Goal: Task Accomplishment & Management: Use online tool/utility

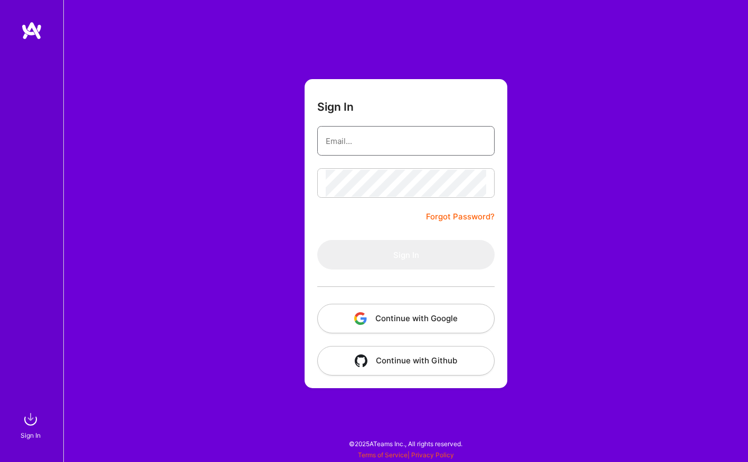
type input "[PERSON_NAME][EMAIL_ADDRESS][DOMAIN_NAME]"
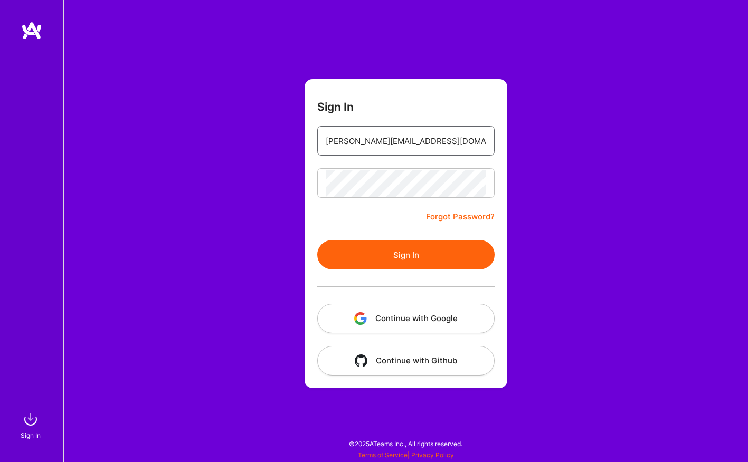
click at [391, 147] on input "[PERSON_NAME][EMAIL_ADDRESS][DOMAIN_NAME]" at bounding box center [406, 141] width 160 height 27
click at [393, 257] on button "Sign In" at bounding box center [405, 255] width 177 height 30
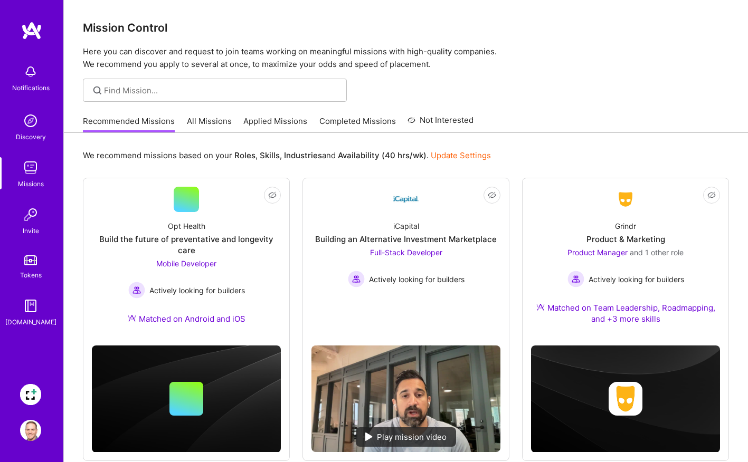
click at [31, 389] on img at bounding box center [30, 394] width 21 height 21
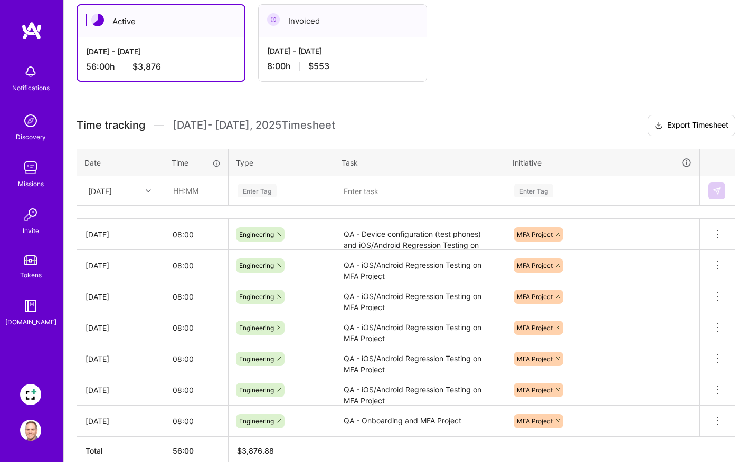
scroll to position [190, 0]
click at [148, 187] on div at bounding box center [149, 192] width 16 height 14
click at [120, 318] on div "[DATE]" at bounding box center [121, 321] width 86 height 20
click at [191, 191] on input "text" at bounding box center [196, 191] width 63 height 28
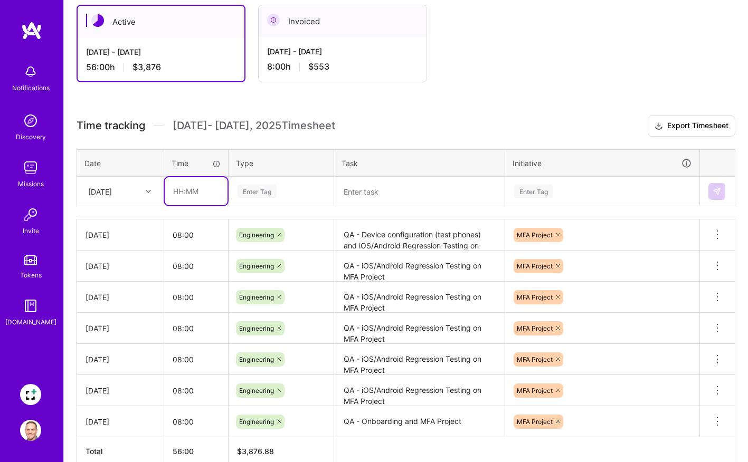
type input "08:00"
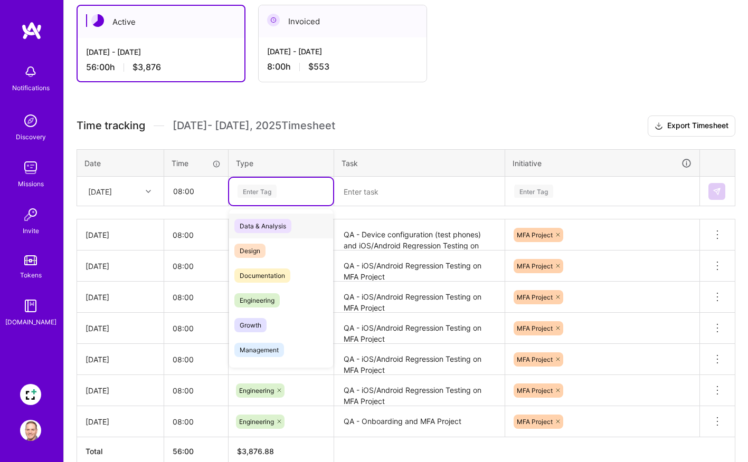
click at [258, 191] on div "Enter Tag" at bounding box center [257, 191] width 39 height 16
click at [254, 293] on span "Engineering" at bounding box center [256, 300] width 45 height 14
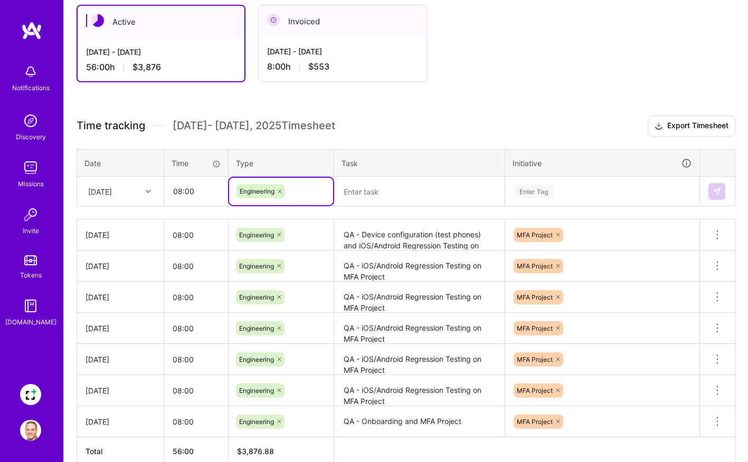
click at [385, 191] on textarea at bounding box center [419, 191] width 168 height 27
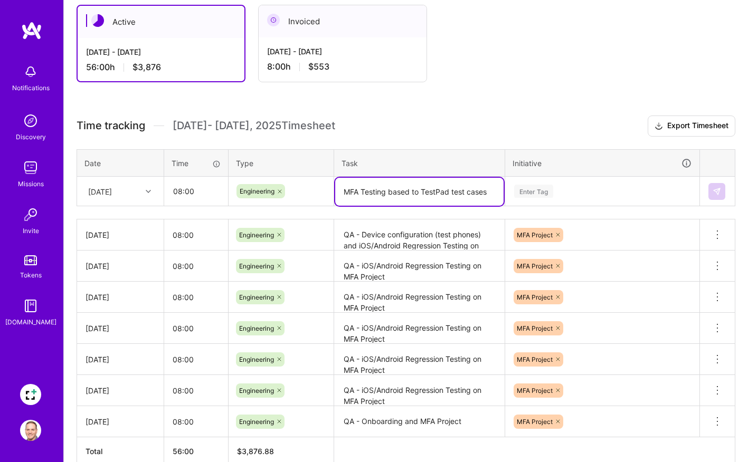
type textarea "MFA Testing based to TestPad test cases"
click at [543, 190] on div "Enter Tag" at bounding box center [533, 191] width 39 height 16
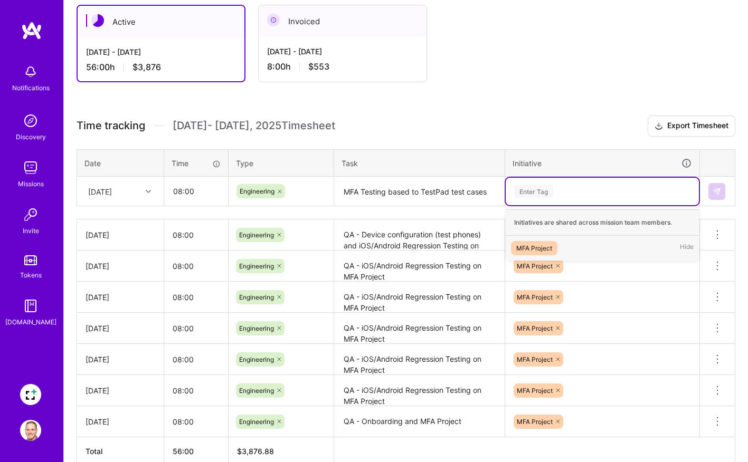
click at [528, 249] on div "MFA Project" at bounding box center [534, 248] width 36 height 11
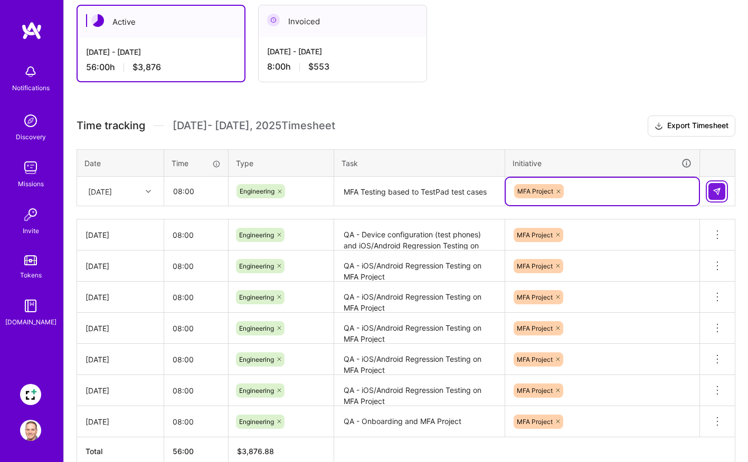
click at [718, 190] on img at bounding box center [717, 191] width 8 height 8
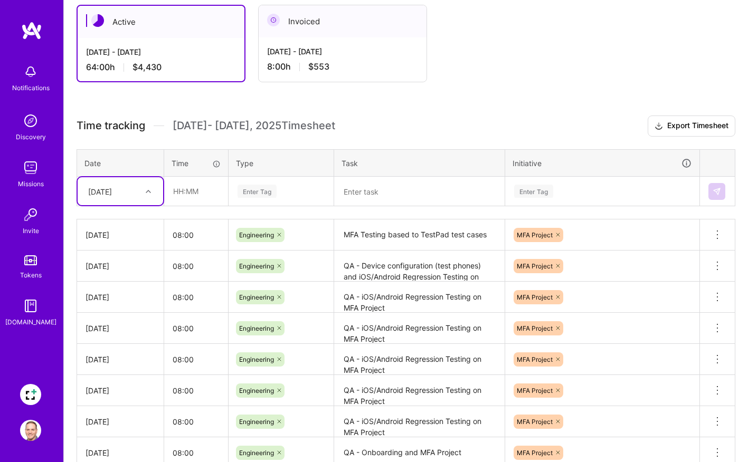
click at [150, 192] on icon at bounding box center [148, 191] width 5 height 5
click at [119, 317] on div "[DATE]" at bounding box center [121, 317] width 86 height 20
click at [198, 197] on input "text" at bounding box center [196, 191] width 63 height 28
type input "08:00"
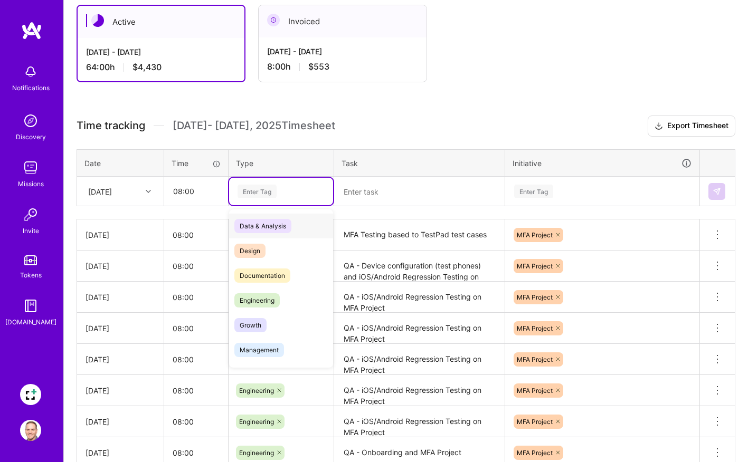
click at [255, 187] on div "Enter Tag" at bounding box center [257, 191] width 39 height 16
click at [260, 299] on span "Engineering" at bounding box center [256, 300] width 45 height 14
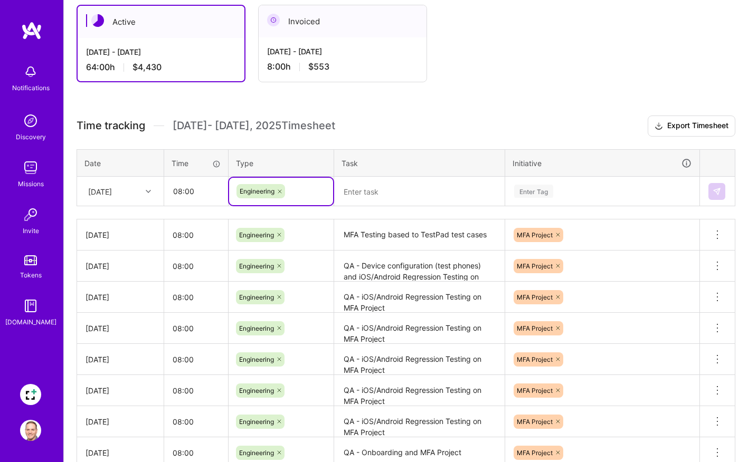
click at [373, 192] on textarea at bounding box center [419, 192] width 168 height 28
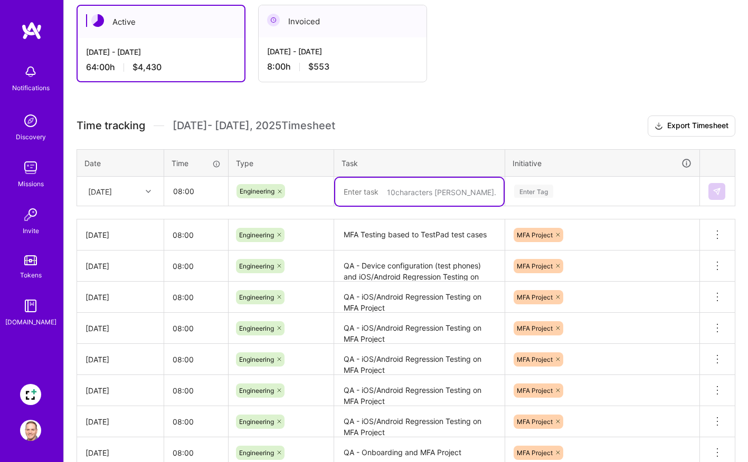
paste textarea "MFA Testing based to TestPad test cases"
type textarea "MFA Testing based to TestPad test cases"
click at [527, 191] on div "Enter Tag" at bounding box center [533, 191] width 39 height 16
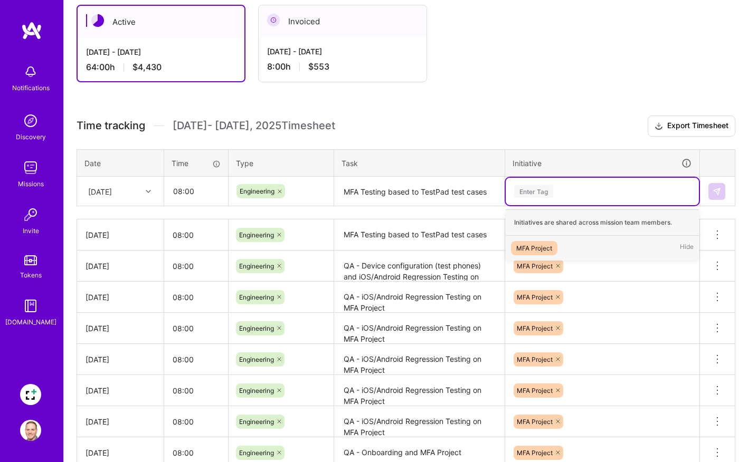
click at [535, 251] on div "MFA Project" at bounding box center [534, 248] width 36 height 11
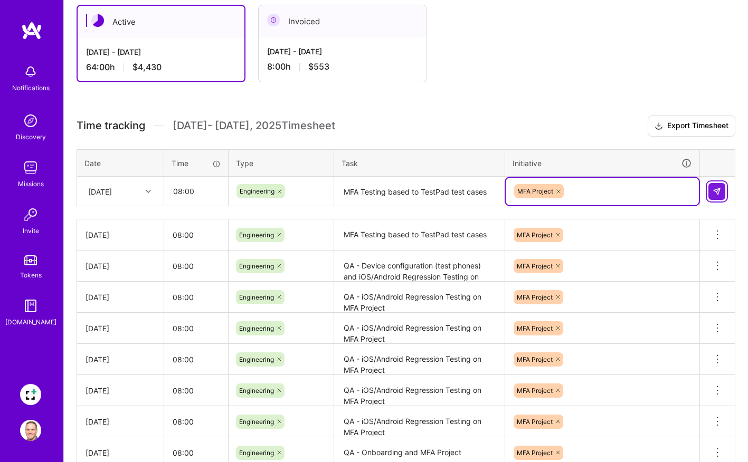
click at [719, 185] on button at bounding box center [716, 191] width 17 height 17
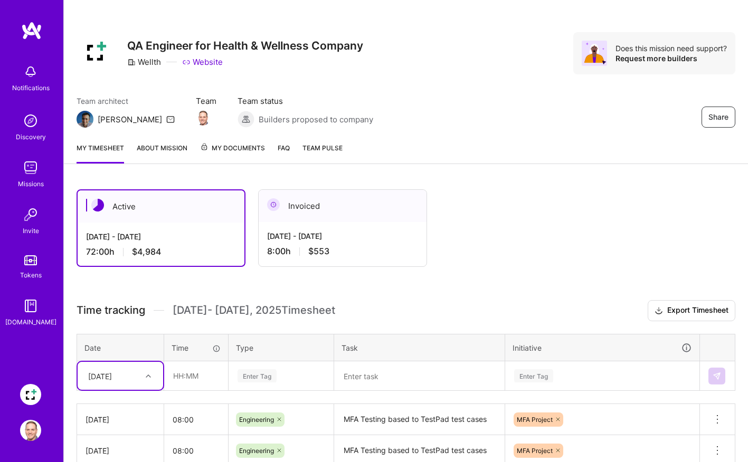
scroll to position [0, 0]
